Goal: Find specific page/section: Find specific page/section

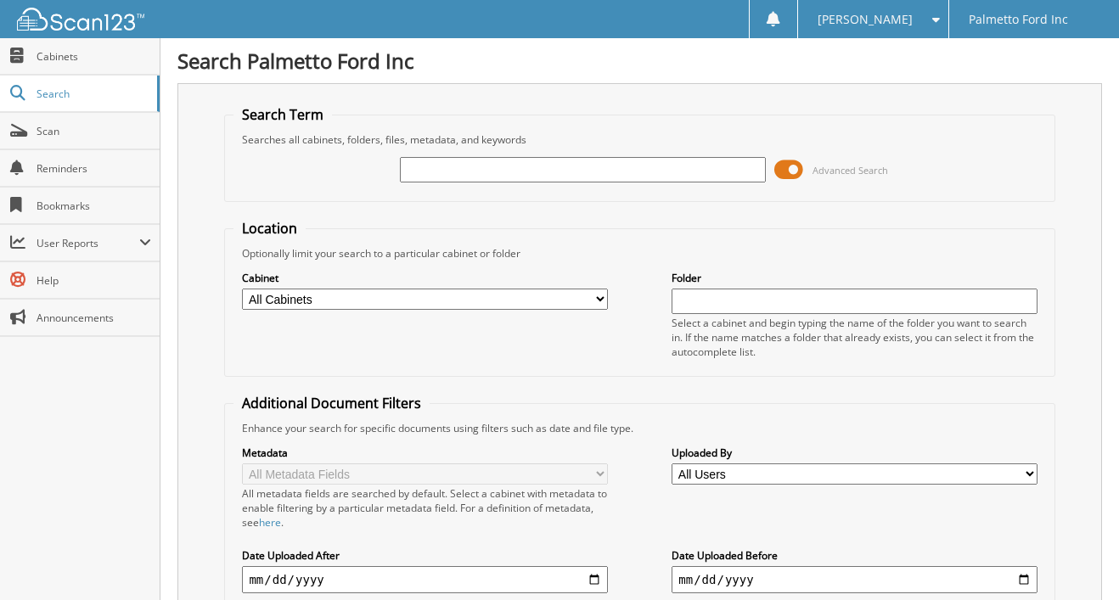
click at [1037, 161] on div "Advanced Search" at bounding box center [639, 170] width 812 height 46
click at [504, 174] on input "text" at bounding box center [582, 169] width 365 height 25
click at [76, 424] on div "Close Cabinets Search Scan Reminders Bookmarks User Reports" at bounding box center [80, 319] width 160 height 562
click at [420, 171] on input "text" at bounding box center [582, 169] width 365 height 25
type input "600944"
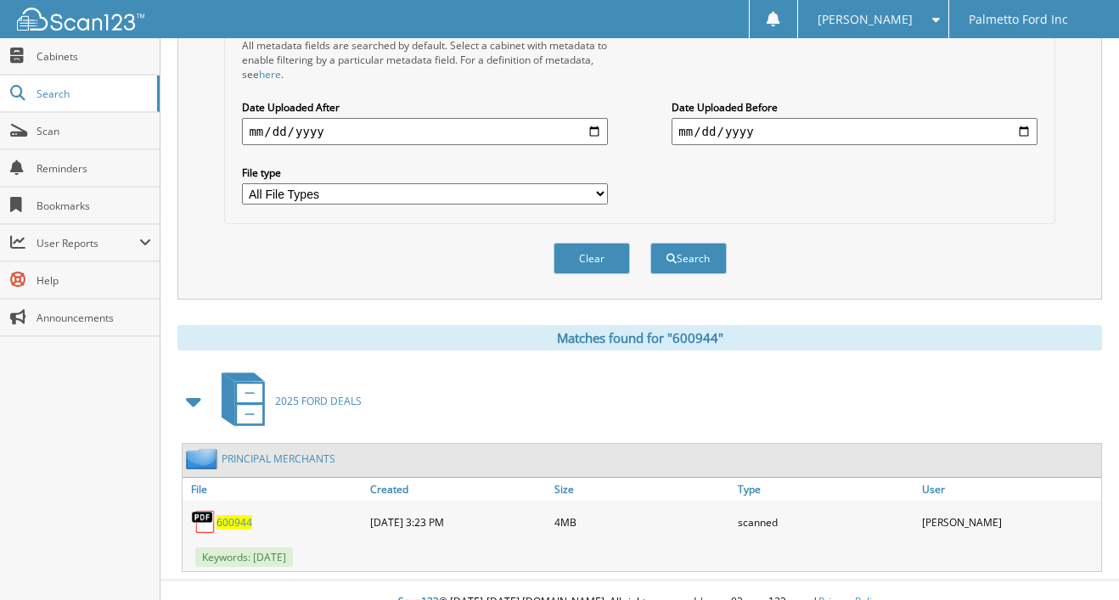
scroll to position [472, 0]
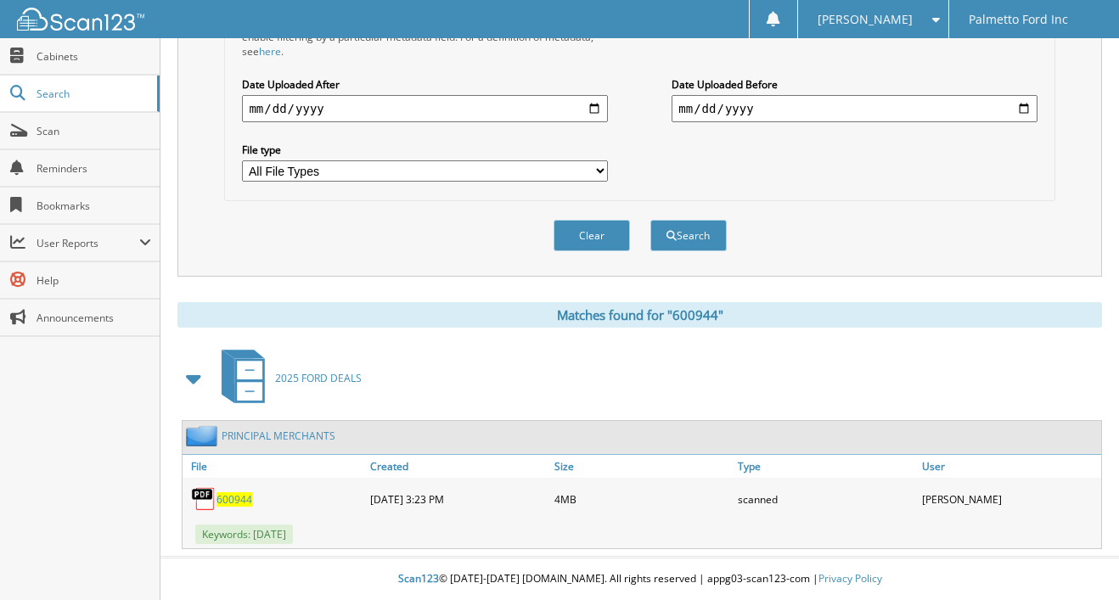
click at [239, 497] on span "600944" at bounding box center [234, 499] width 36 height 14
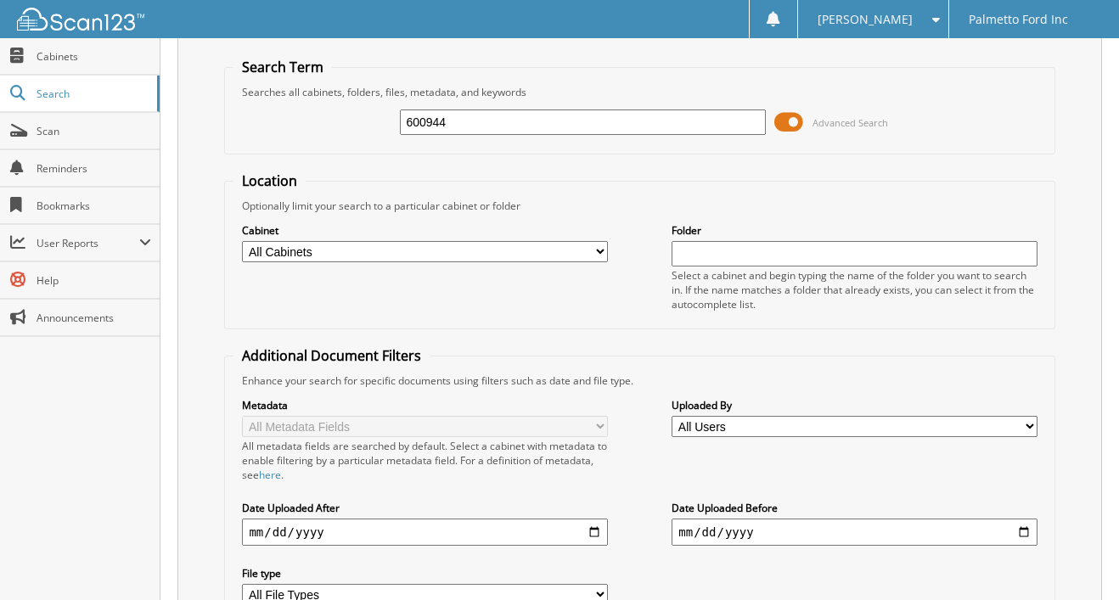
scroll to position [0, 0]
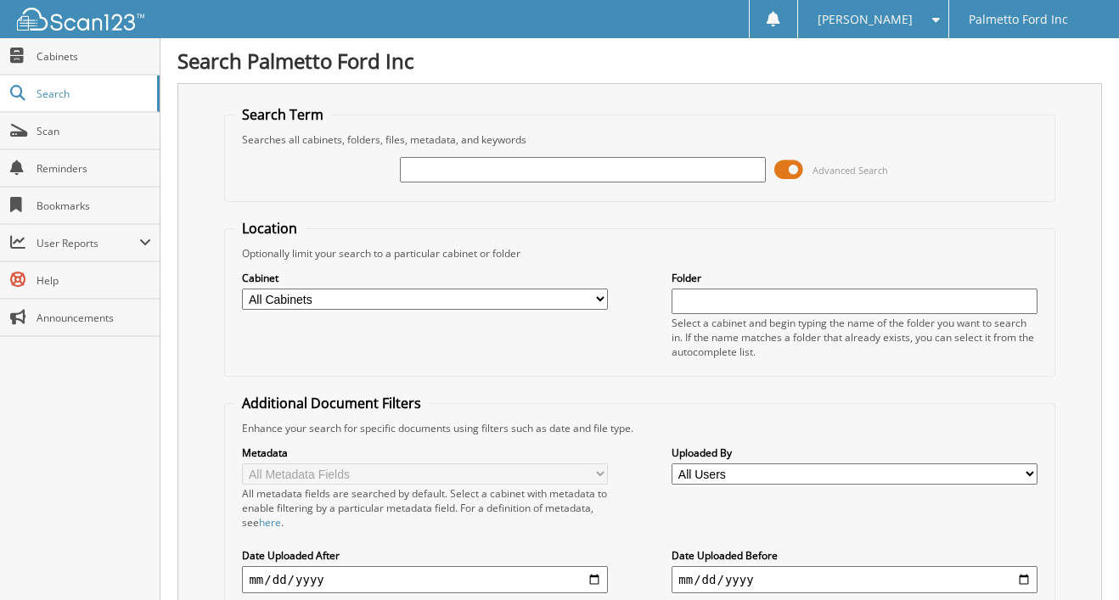
click at [487, 171] on input "text" at bounding box center [582, 169] width 365 height 25
click at [98, 126] on span "Scan" at bounding box center [94, 131] width 115 height 14
